Goal: Task Accomplishment & Management: Manage account settings

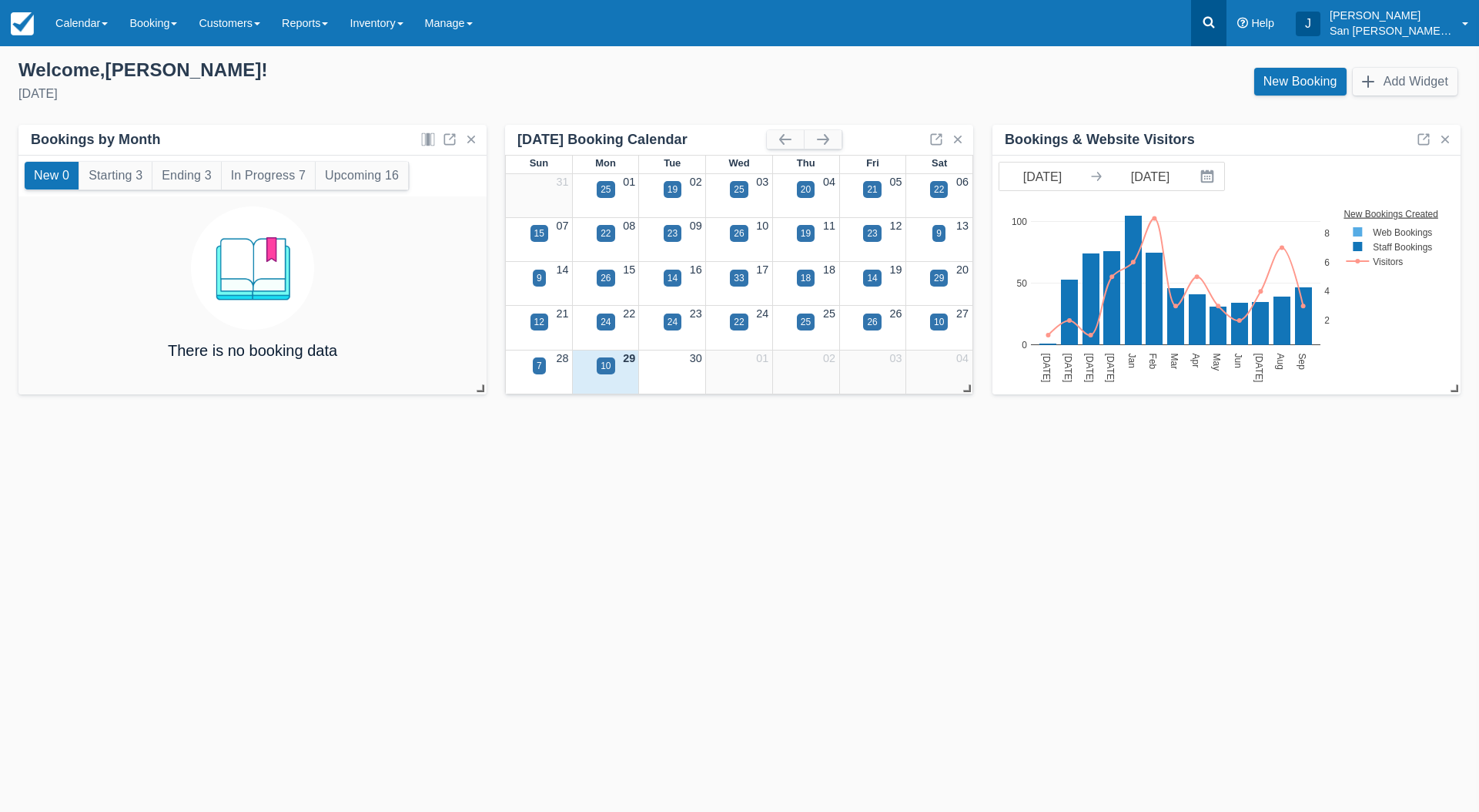
click at [1214, 19] on icon at bounding box center [1209, 23] width 16 height 16
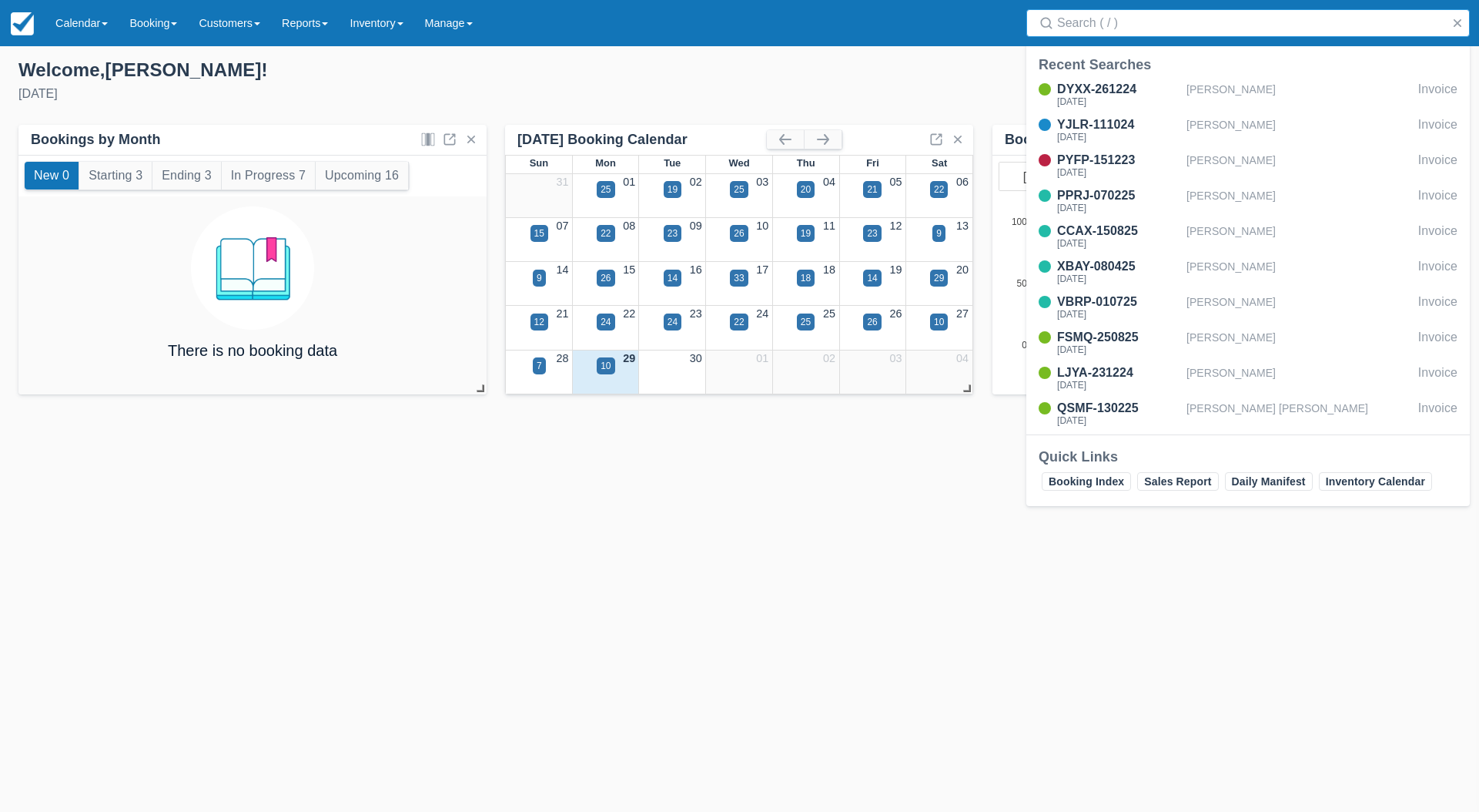
click at [1172, 26] on input "Search" at bounding box center [1251, 24] width 389 height 28
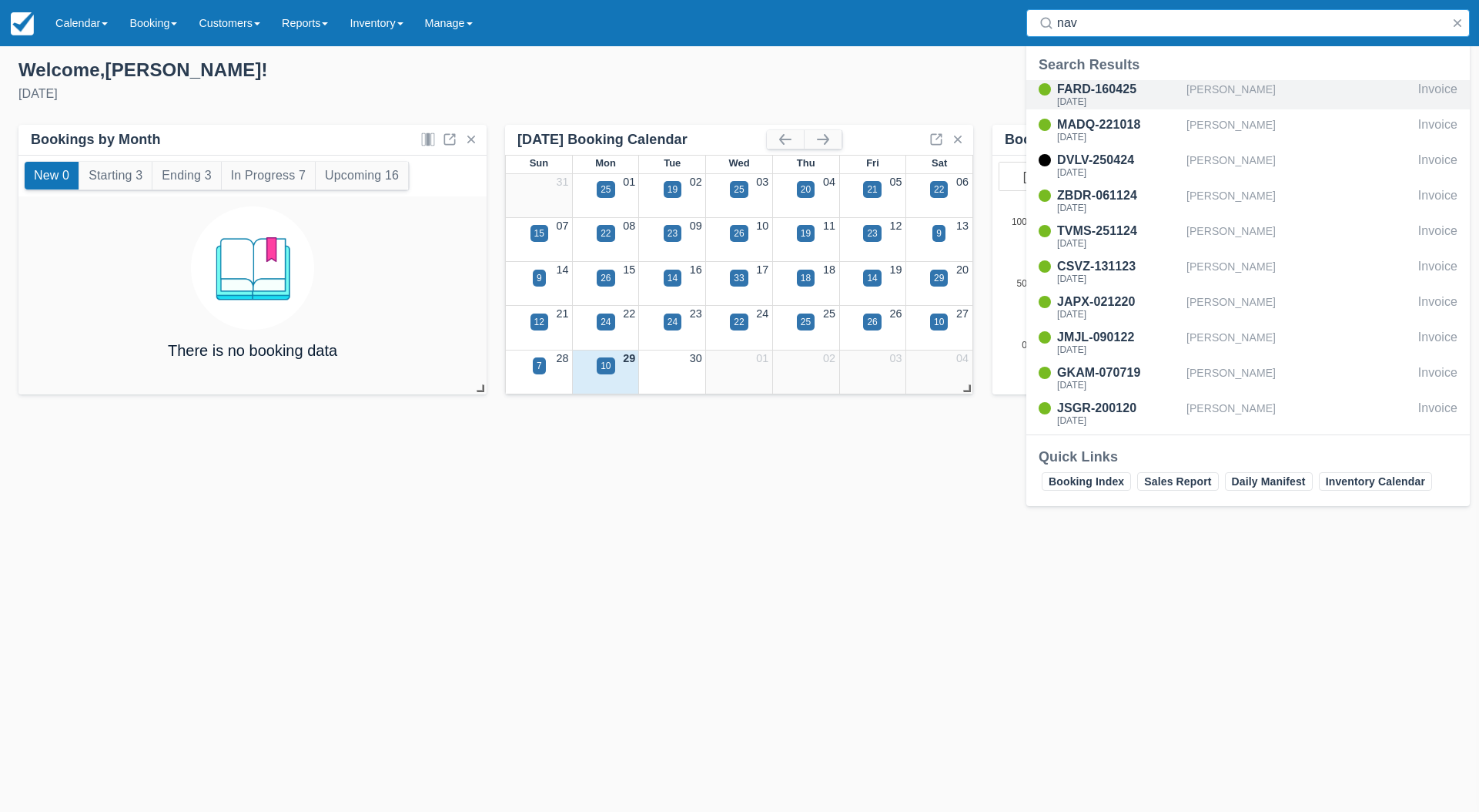
type input "nav"
click at [1117, 93] on div "FARD-160425" at bounding box center [1118, 89] width 123 height 18
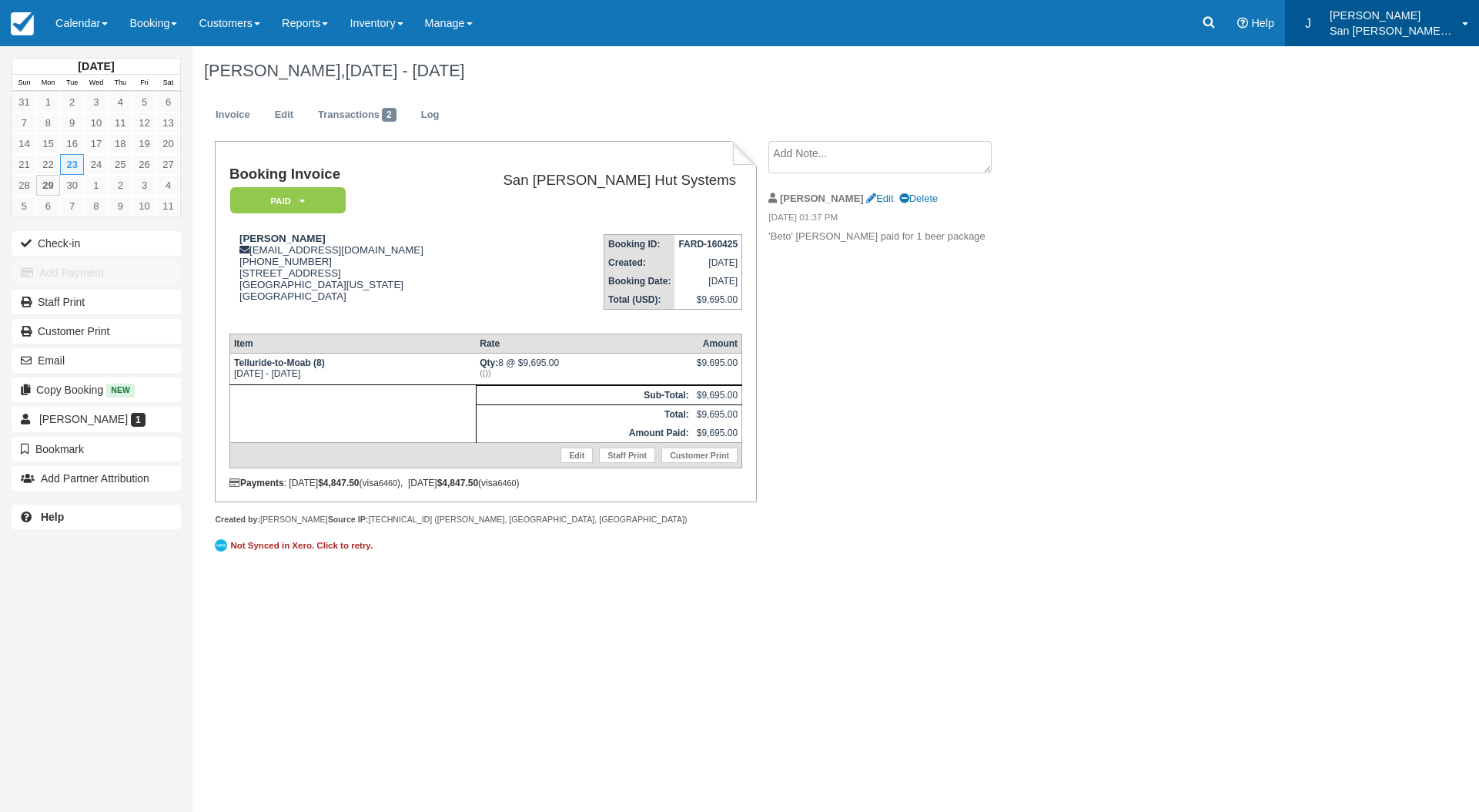
click at [1393, 30] on p "San [PERSON_NAME] Hut Systems" at bounding box center [1391, 31] width 123 height 16
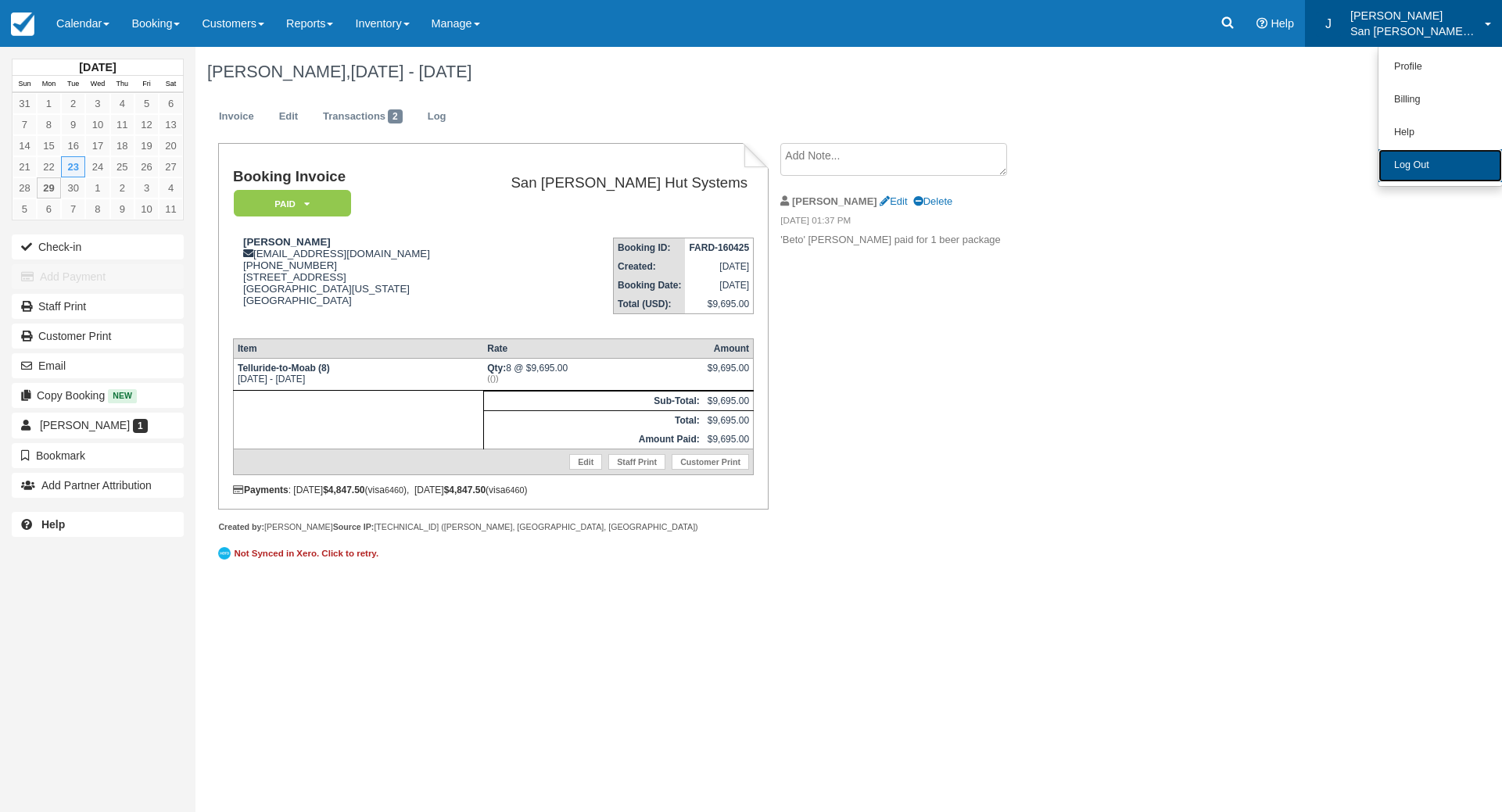
click at [1404, 162] on link "Log Out" at bounding box center [1440, 165] width 123 height 33
